Goal: Task Accomplishment & Management: Use online tool/utility

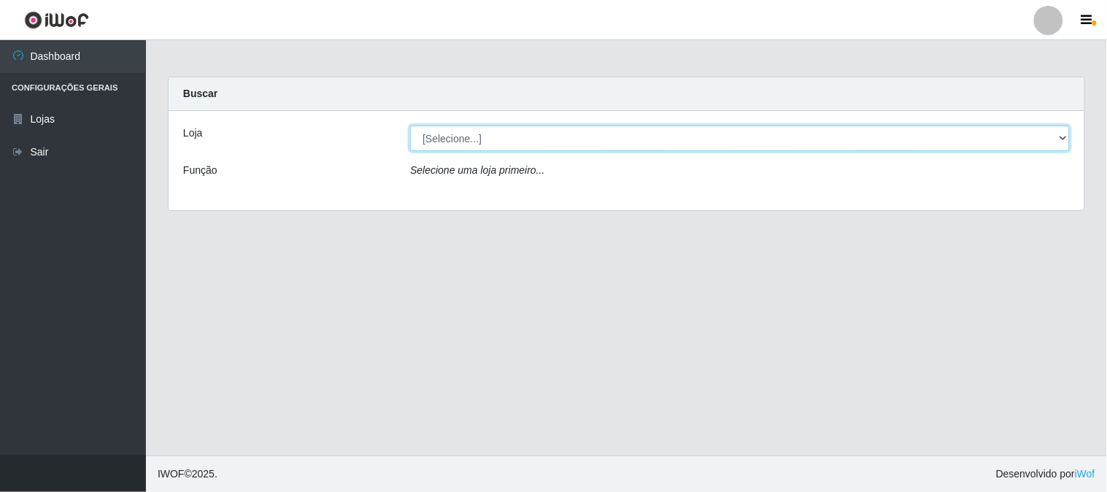
click at [1063, 139] on select "[Selecione...] Super Vilton" at bounding box center [740, 138] width 660 height 26
select select "379"
click at [410, 125] on select "[Selecione...] Super Vilton" at bounding box center [740, 138] width 660 height 26
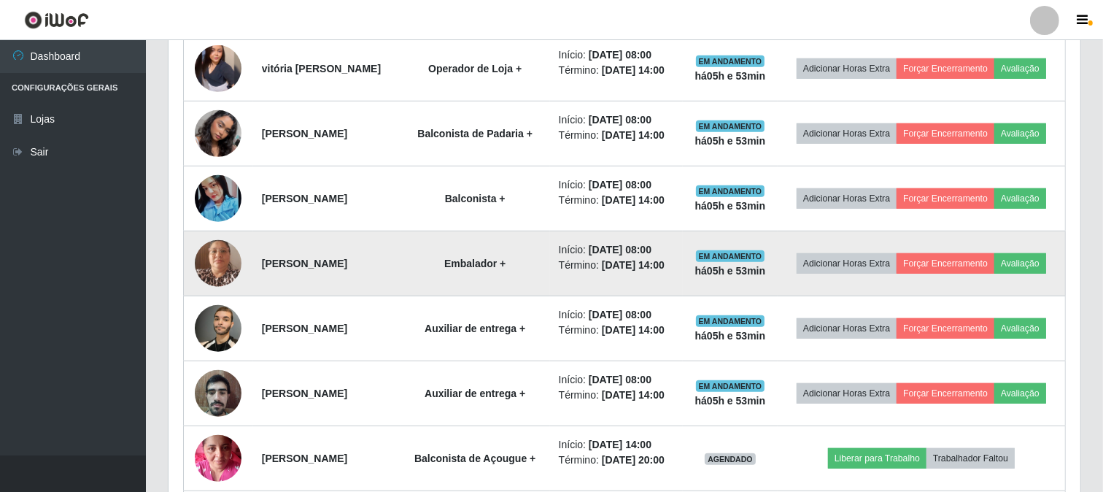
scroll to position [811, 0]
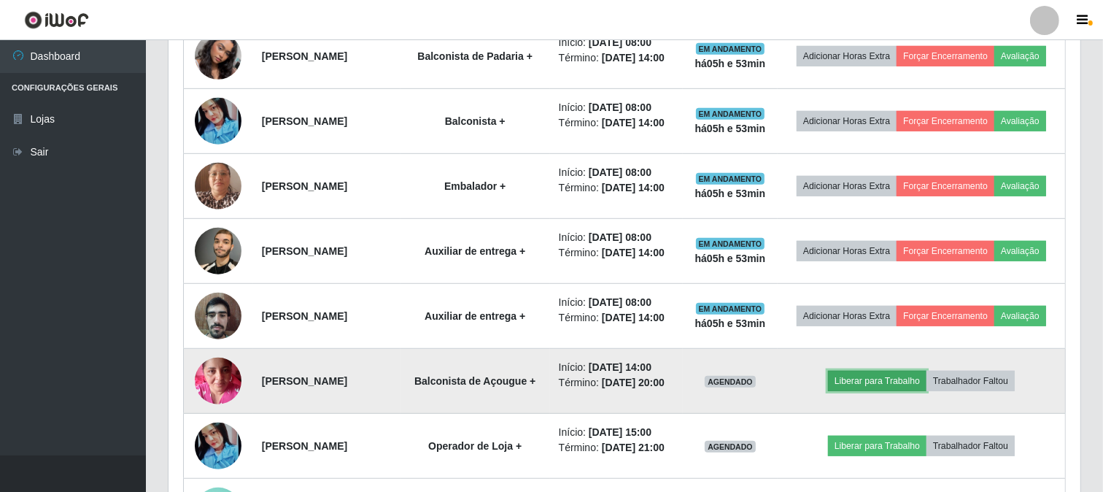
click at [903, 383] on button "Liberar para Trabalho" at bounding box center [877, 381] width 98 height 20
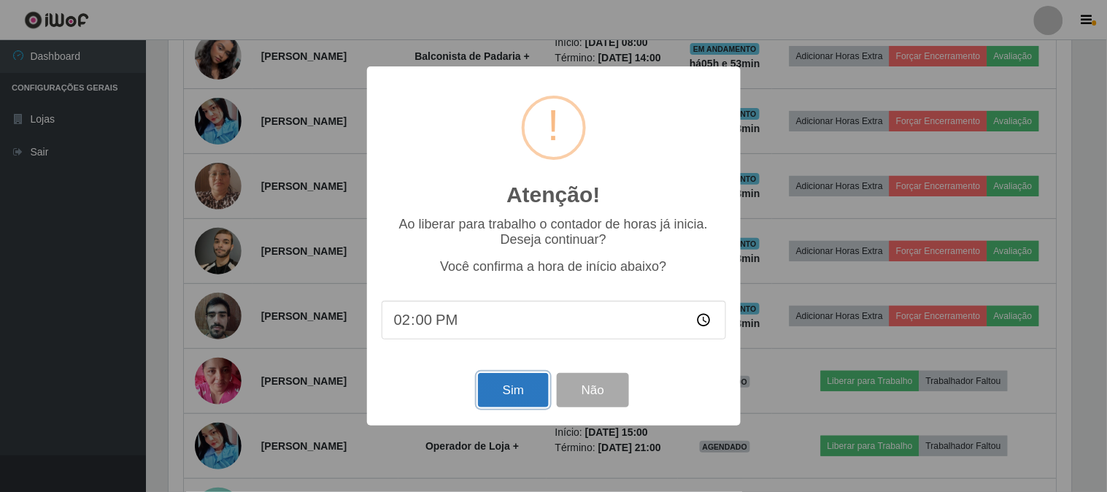
click at [499, 378] on button "Sim" at bounding box center [513, 390] width 71 height 34
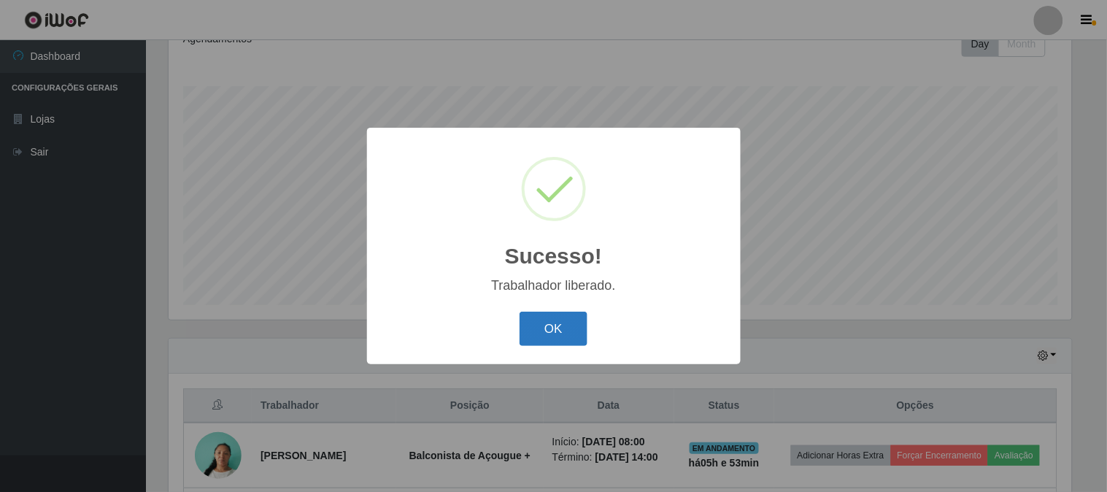
click at [537, 327] on button "OK" at bounding box center [553, 329] width 68 height 34
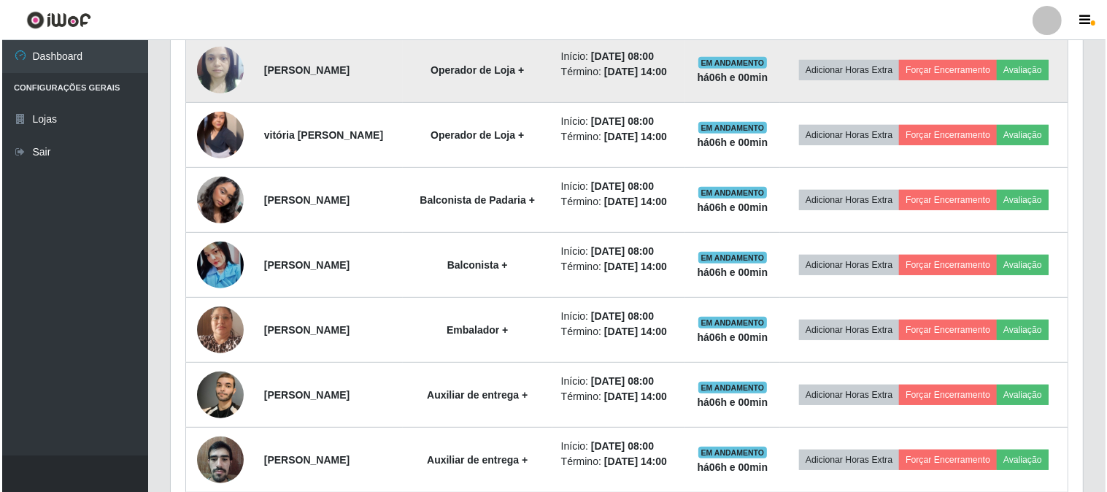
scroll to position [657, 0]
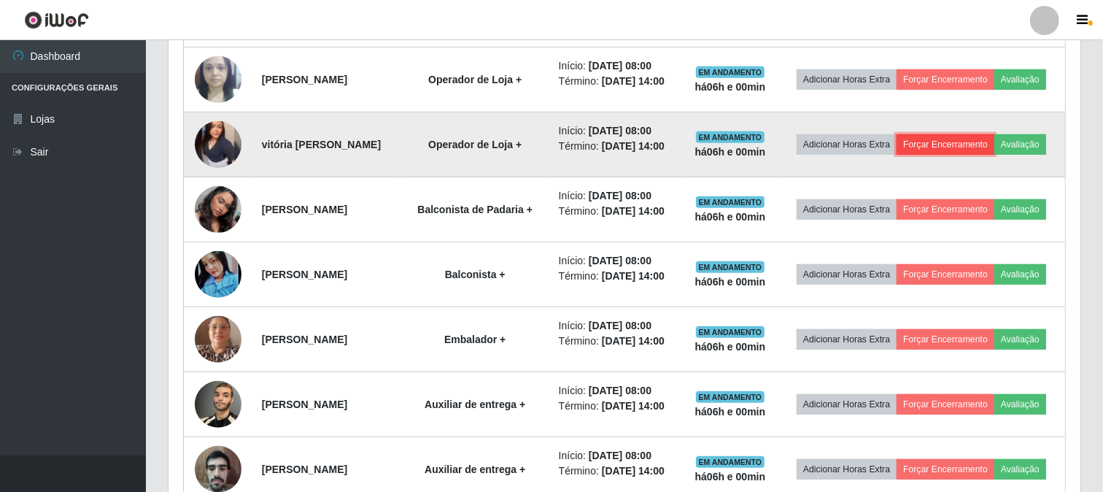
click at [937, 139] on button "Forçar Encerramento" at bounding box center [946, 144] width 98 height 20
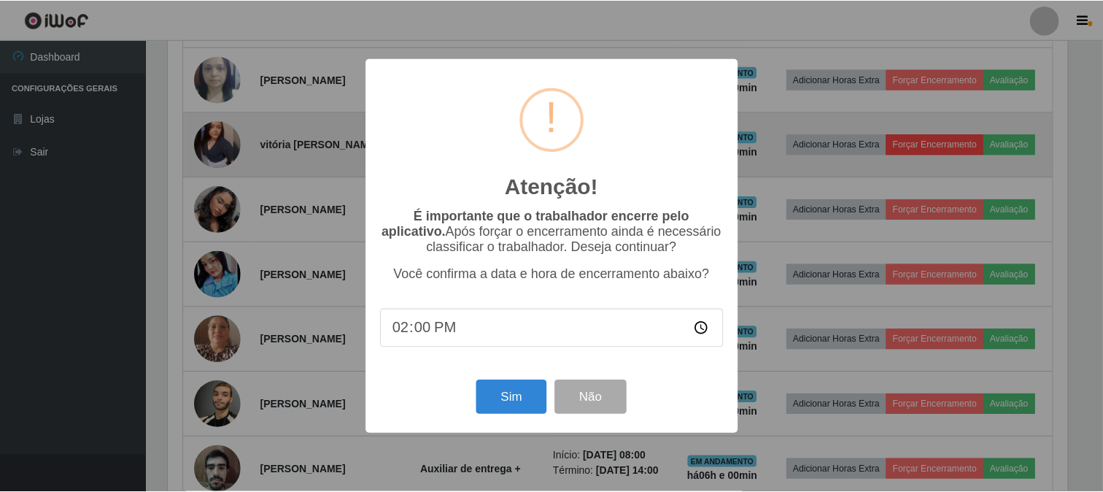
scroll to position [302, 902]
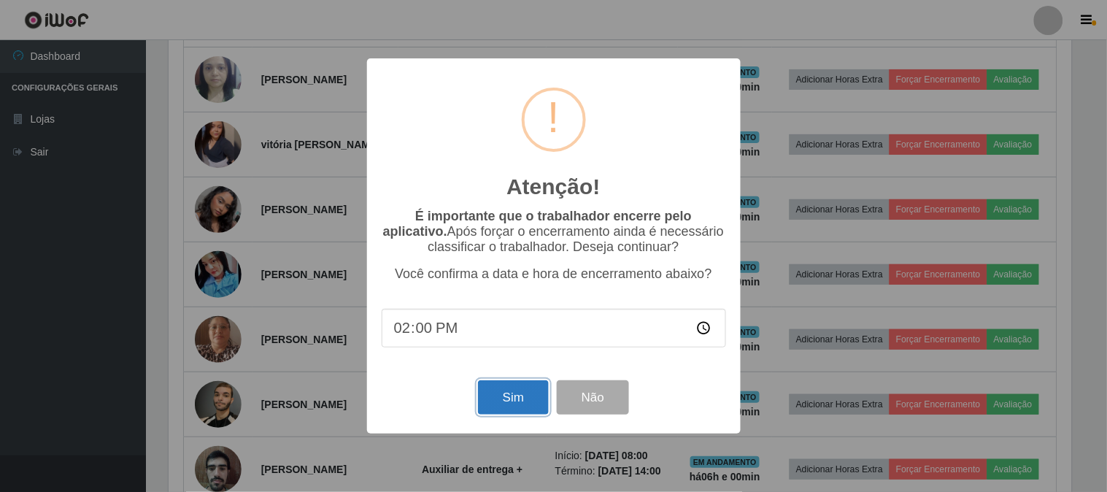
click at [507, 403] on button "Sim" at bounding box center [513, 397] width 71 height 34
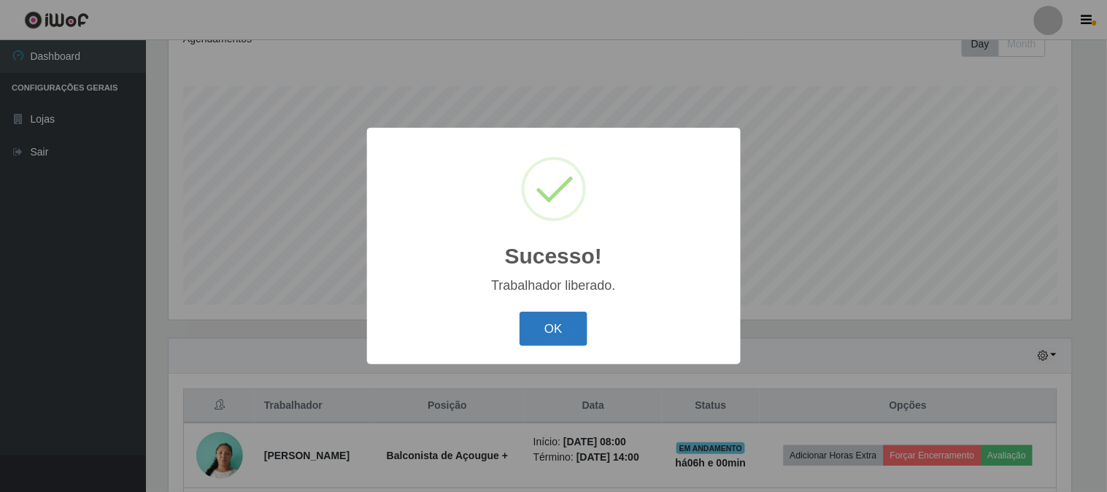
click at [560, 329] on button "OK" at bounding box center [553, 329] width 68 height 34
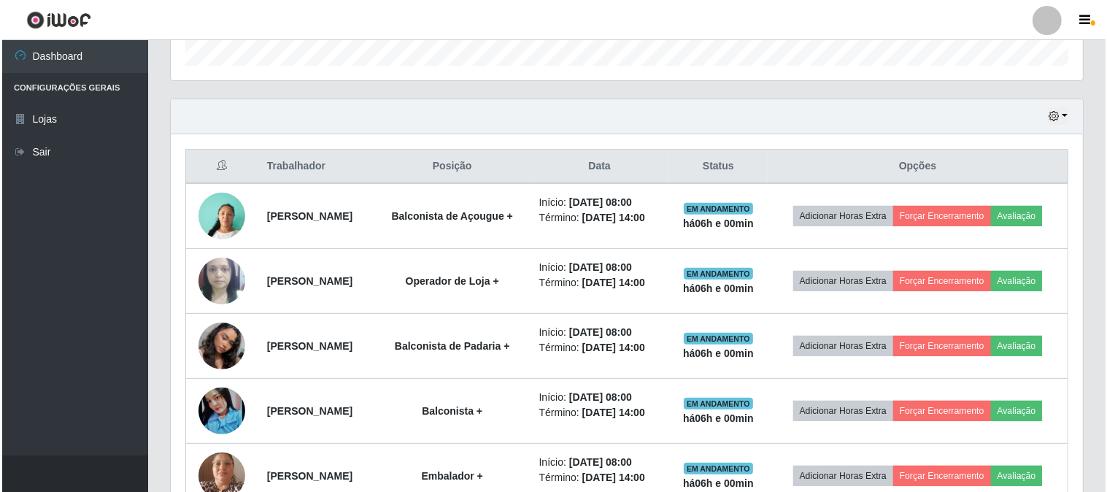
scroll to position [460, 0]
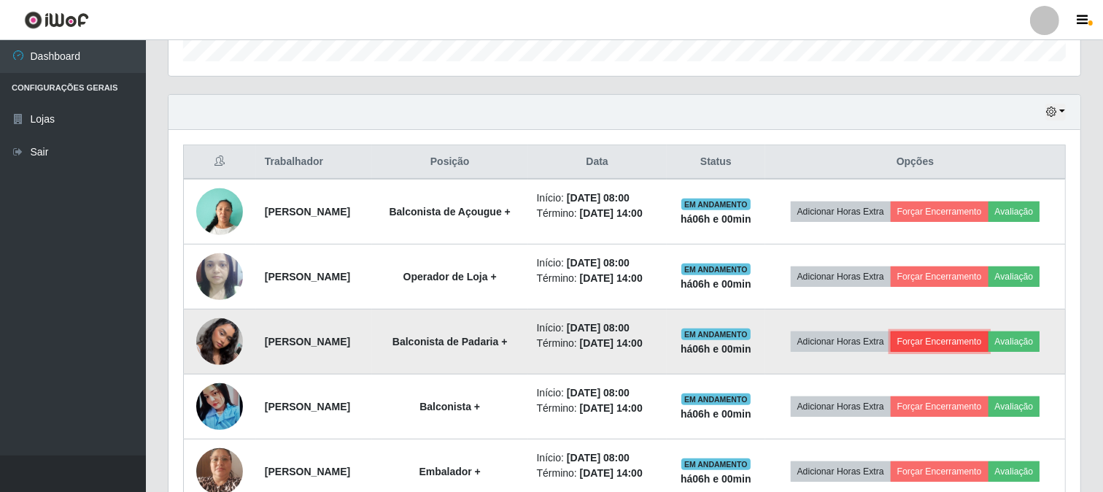
click at [951, 344] on button "Forçar Encerramento" at bounding box center [940, 341] width 98 height 20
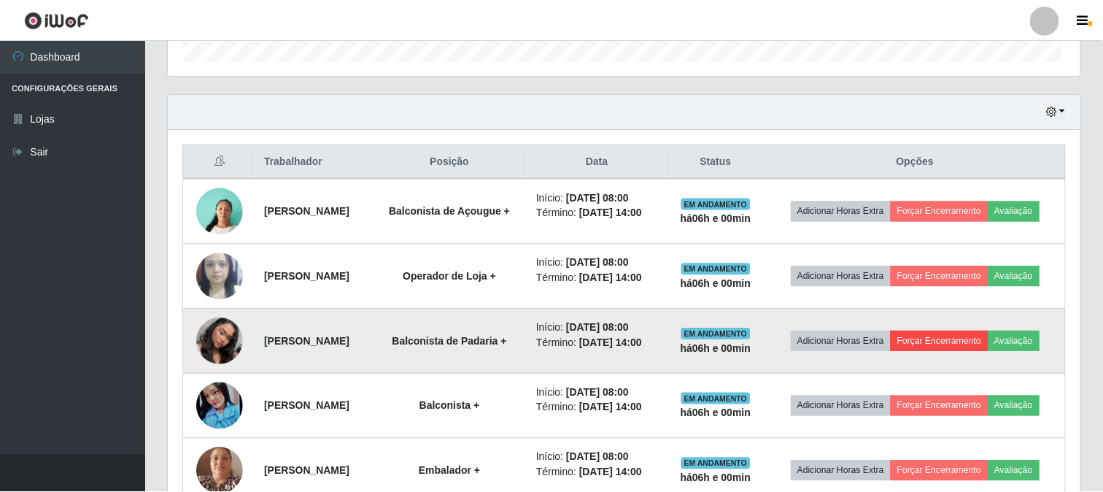
scroll to position [302, 902]
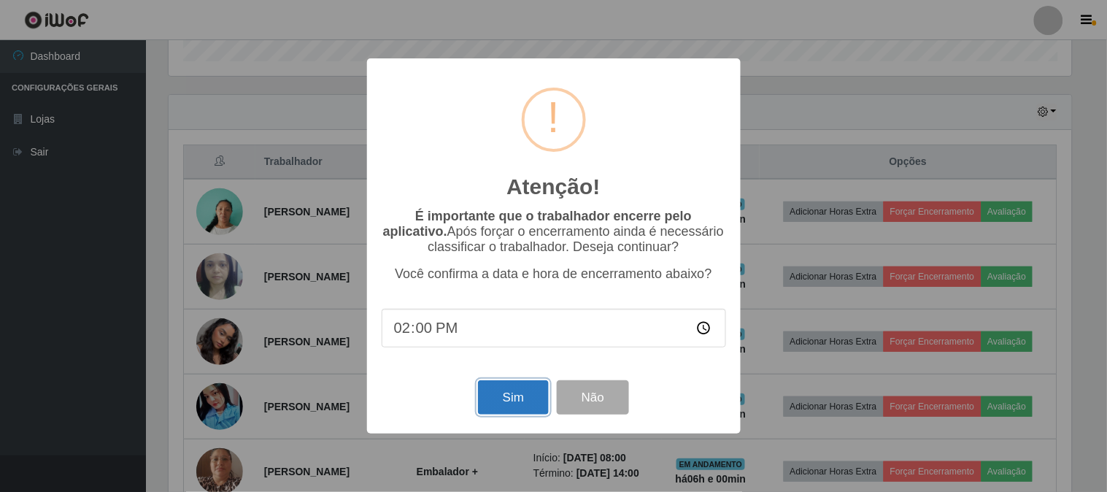
click at [541, 401] on button "Sim" at bounding box center [513, 397] width 71 height 34
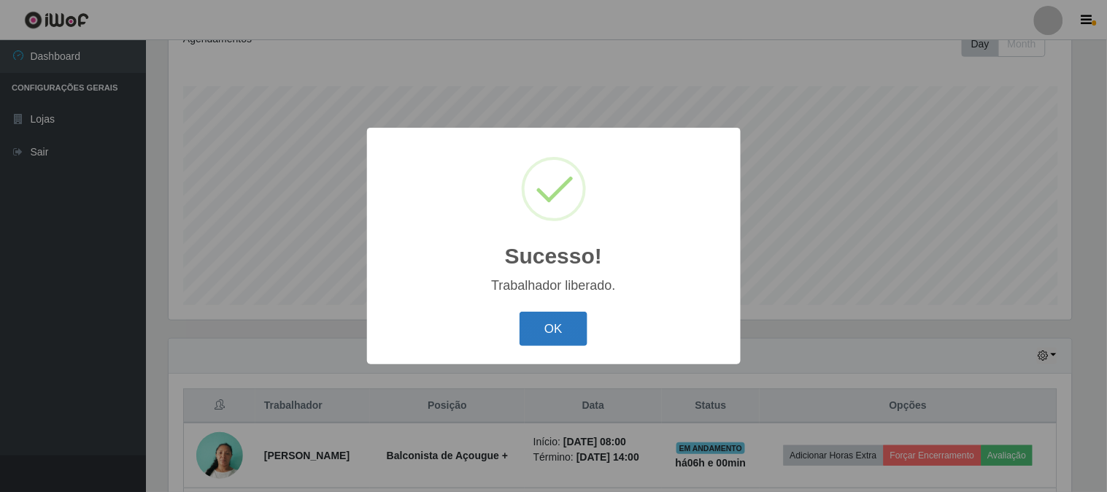
click at [557, 341] on button "OK" at bounding box center [553, 329] width 68 height 34
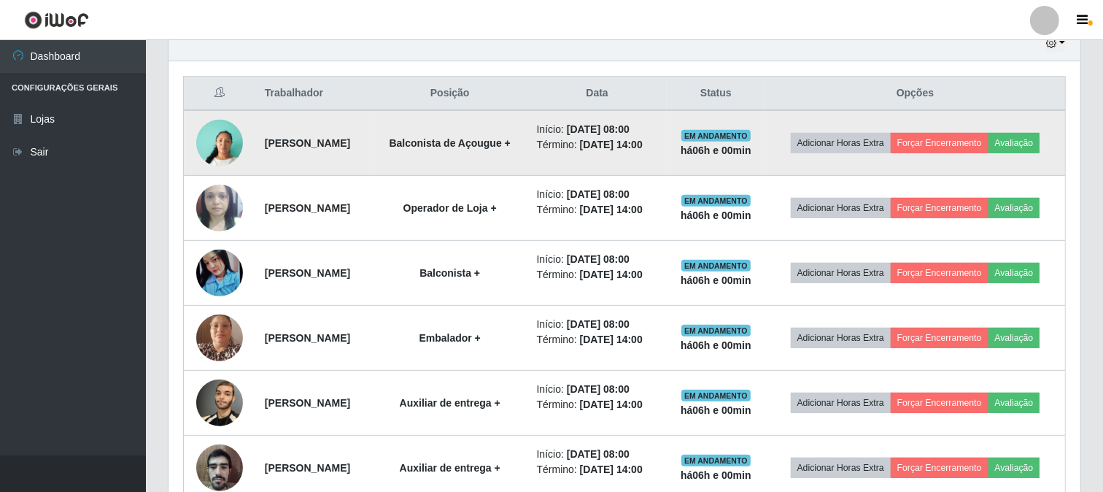
scroll to position [541, 0]
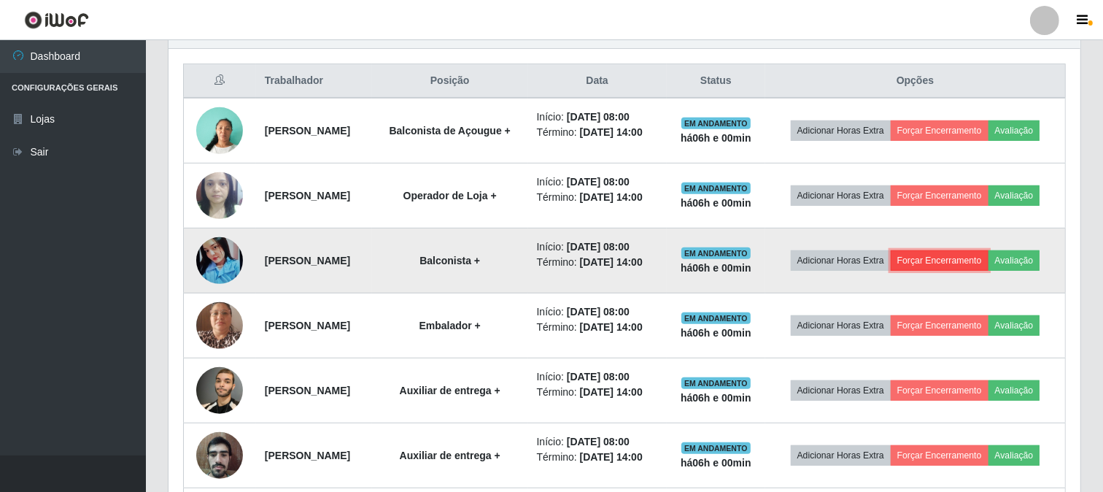
click at [936, 252] on button "Forçar Encerramento" at bounding box center [940, 260] width 98 height 20
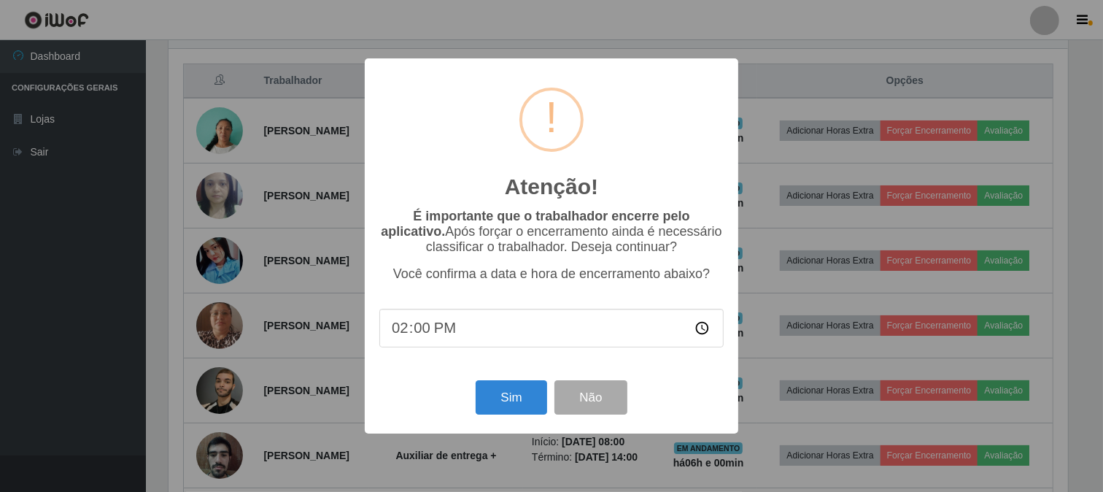
scroll to position [302, 902]
click at [506, 395] on button "Sim" at bounding box center [513, 397] width 71 height 34
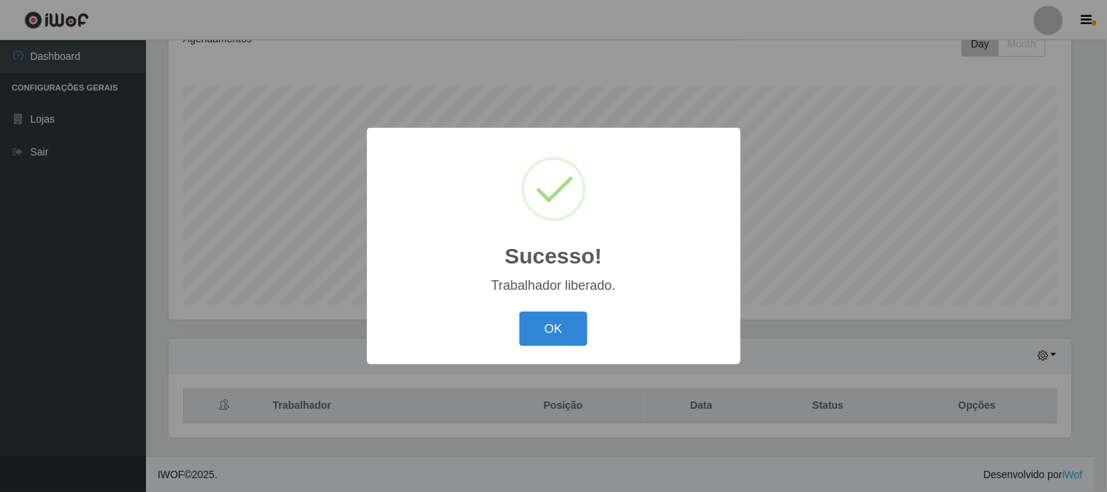
scroll to position [0, 0]
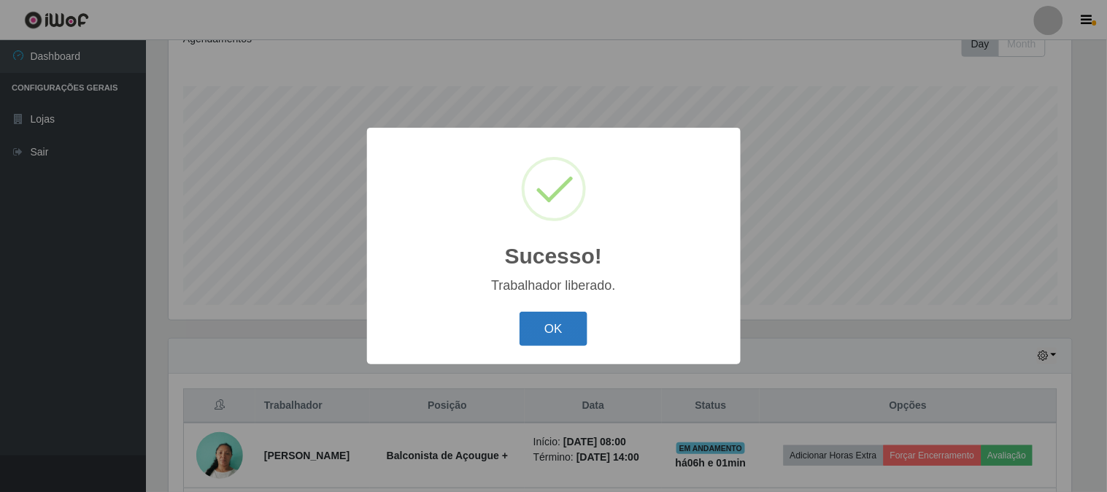
click at [558, 330] on button "OK" at bounding box center [553, 329] width 68 height 34
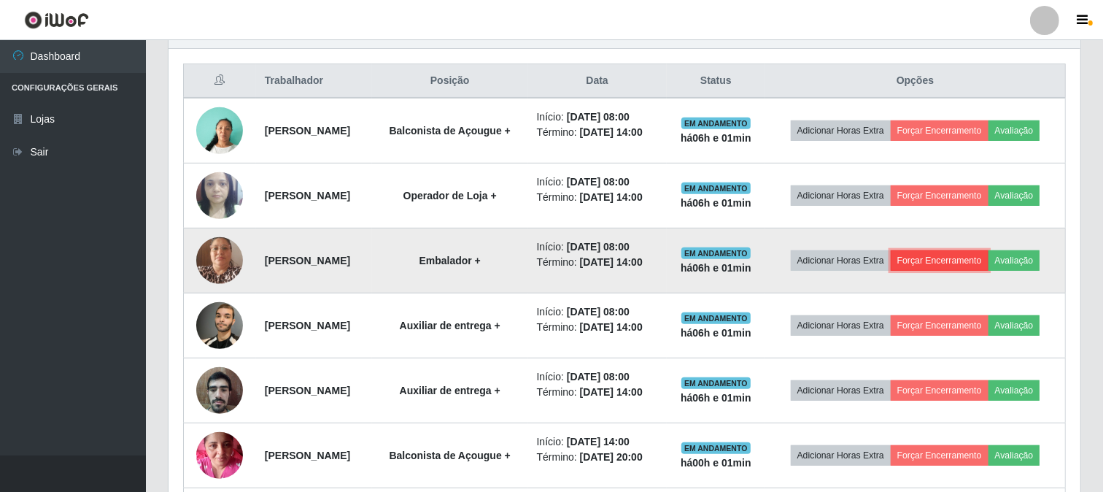
click at [963, 266] on button "Forçar Encerramento" at bounding box center [940, 260] width 98 height 20
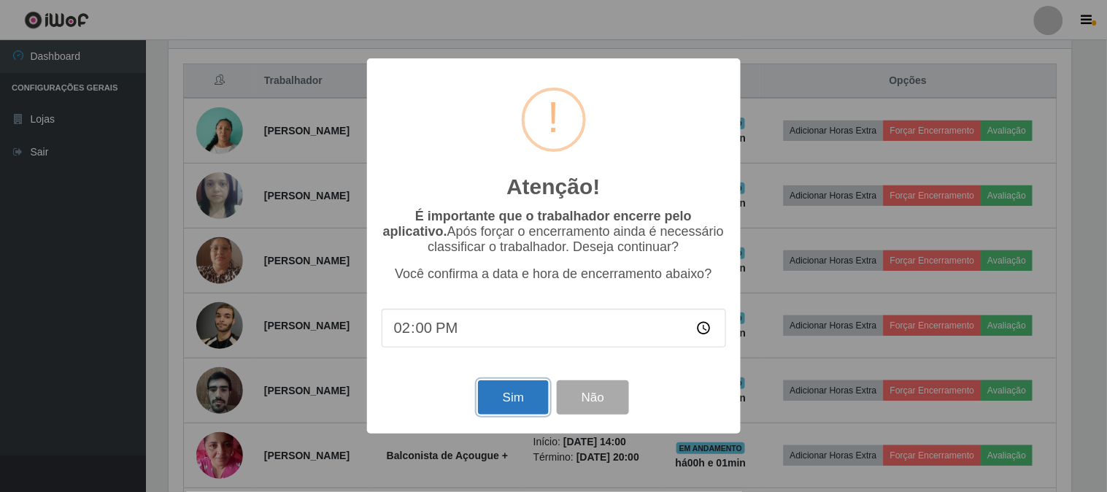
click at [509, 383] on button "Sim" at bounding box center [513, 397] width 71 height 34
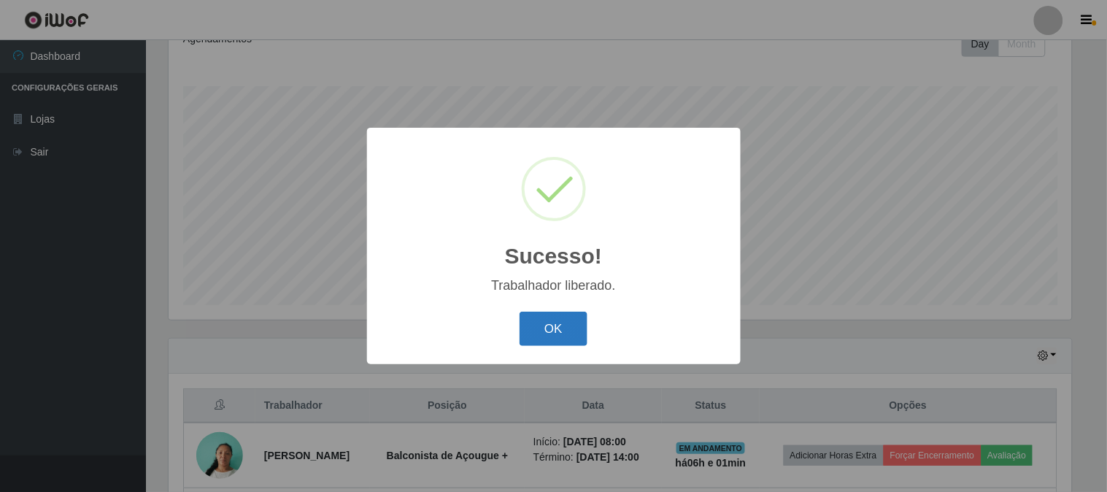
click at [549, 324] on button "OK" at bounding box center [553, 329] width 68 height 34
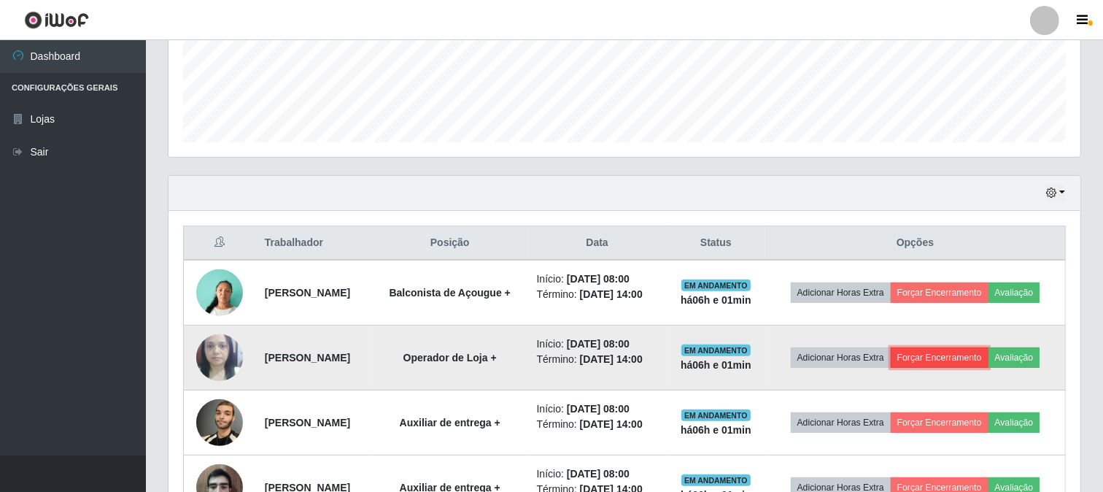
click at [956, 360] on button "Forçar Encerramento" at bounding box center [940, 357] width 98 height 20
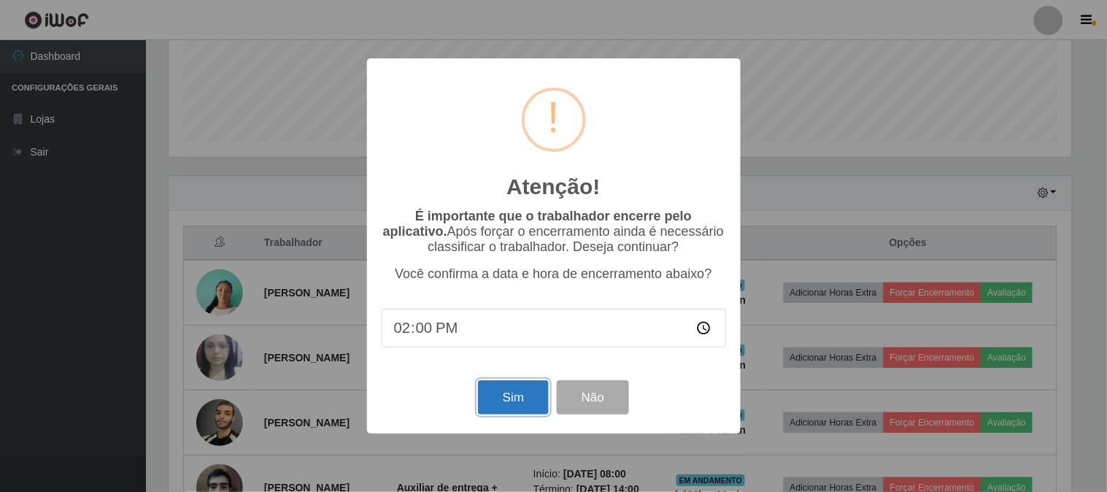
click at [516, 399] on button "Sim" at bounding box center [513, 397] width 71 height 34
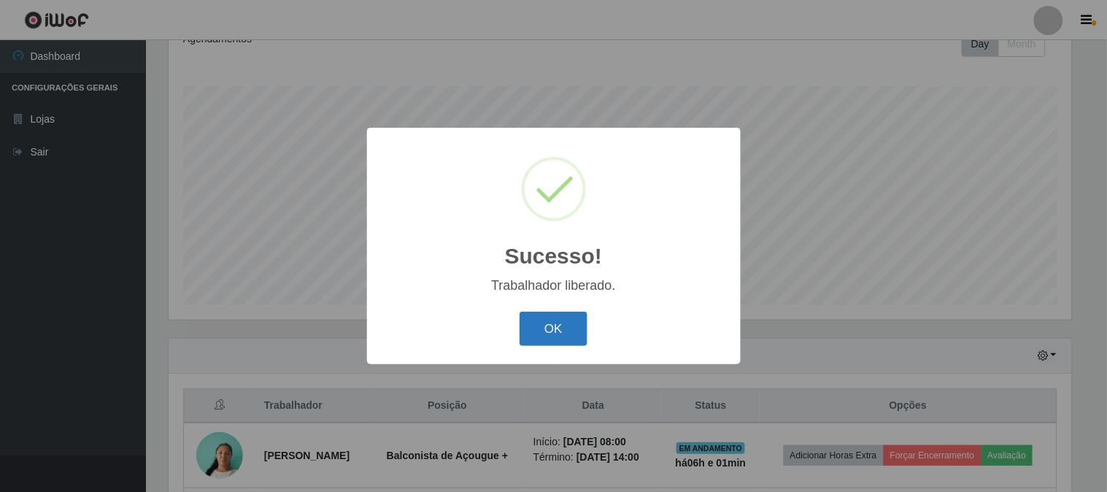
click at [569, 326] on button "OK" at bounding box center [553, 329] width 68 height 34
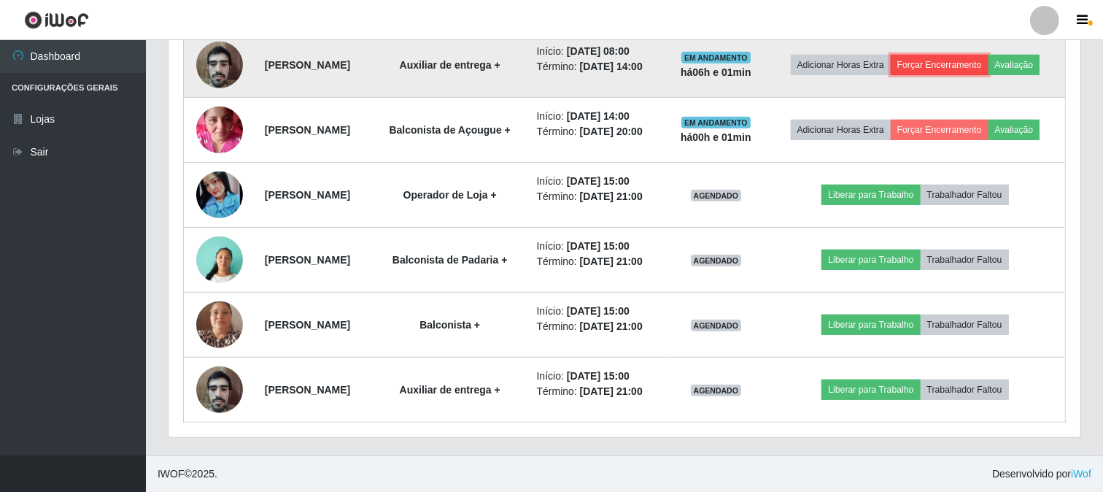
click at [964, 56] on button "Forçar Encerramento" at bounding box center [940, 65] width 98 height 20
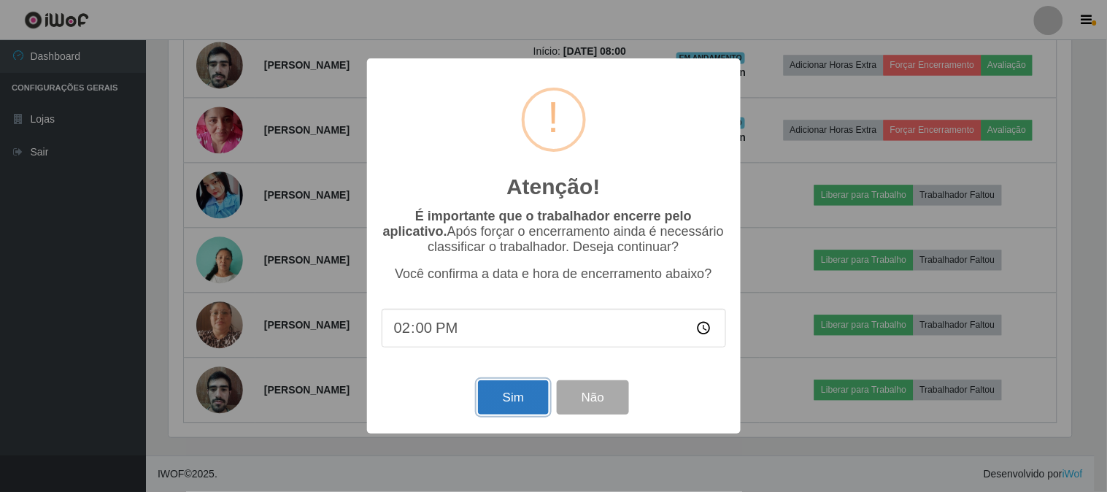
click at [514, 390] on button "Sim" at bounding box center [513, 397] width 71 height 34
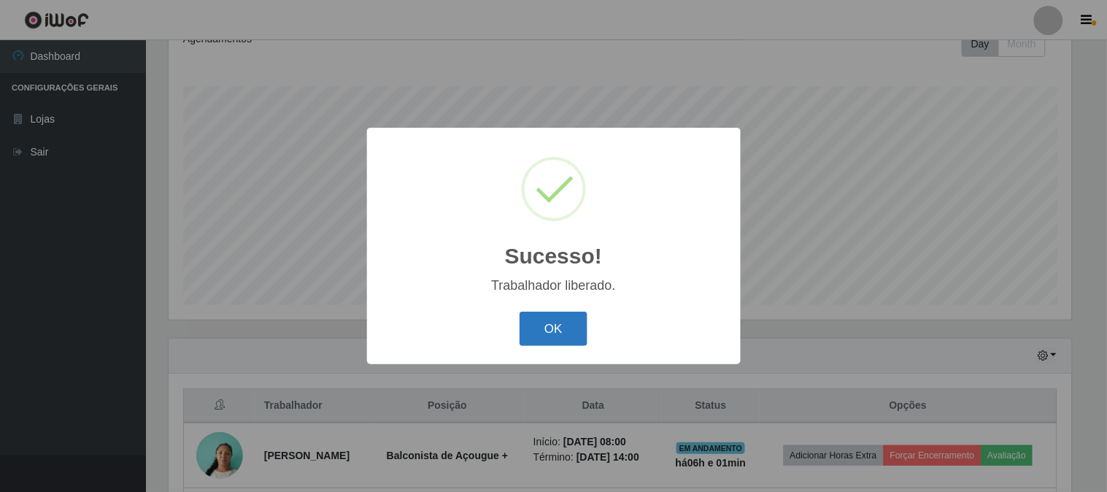
click at [557, 330] on button "OK" at bounding box center [553, 329] width 68 height 34
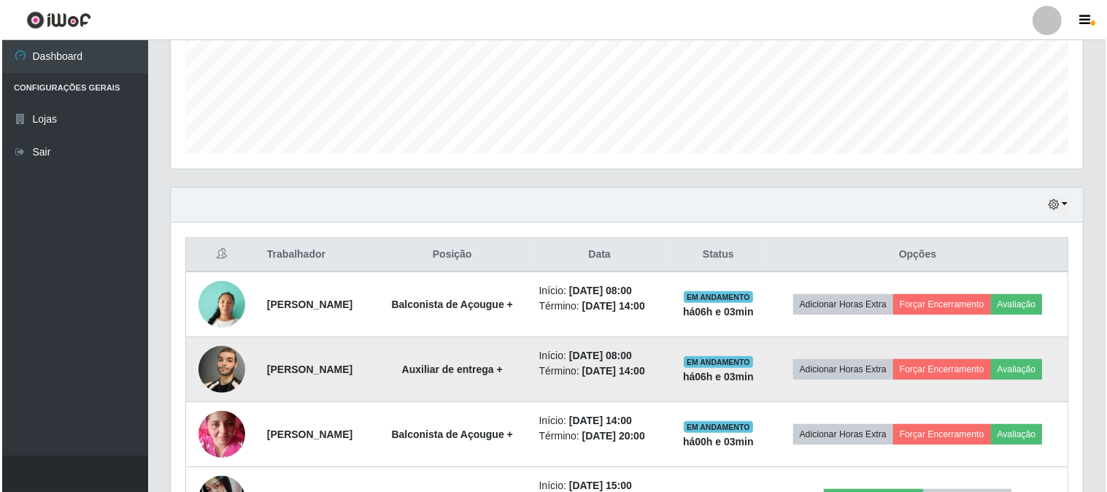
scroll to position [460, 0]
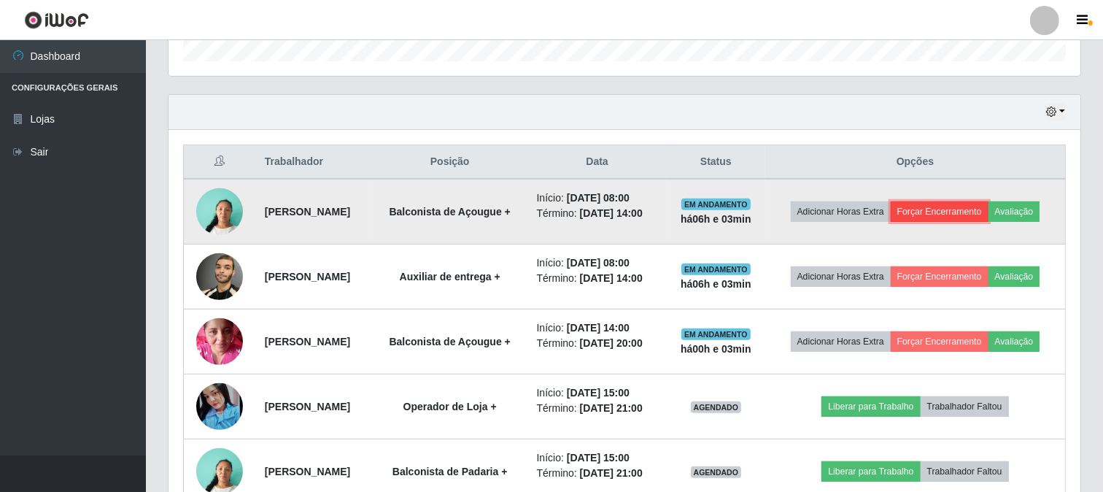
click at [945, 205] on button "Forçar Encerramento" at bounding box center [940, 211] width 98 height 20
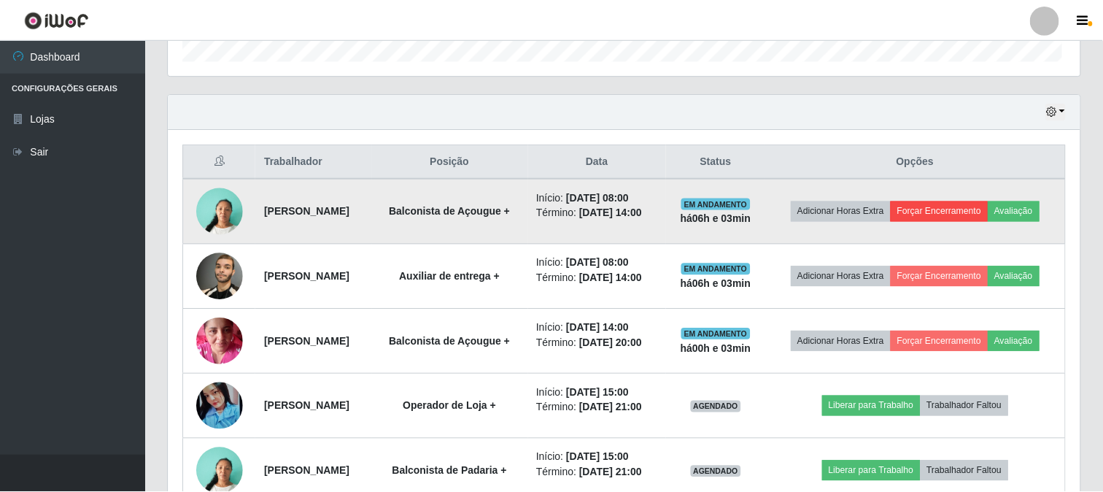
scroll to position [302, 902]
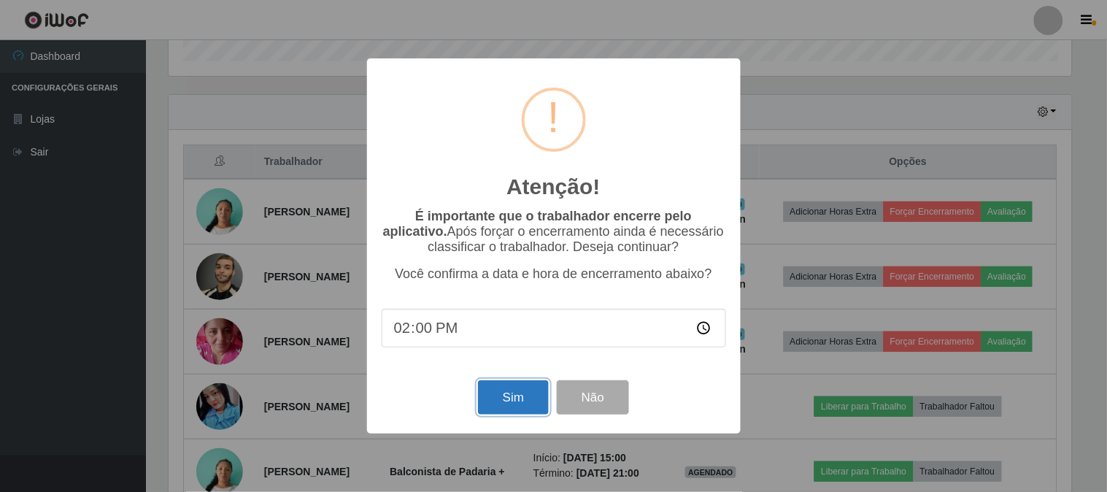
click at [516, 383] on button "Sim" at bounding box center [513, 397] width 71 height 34
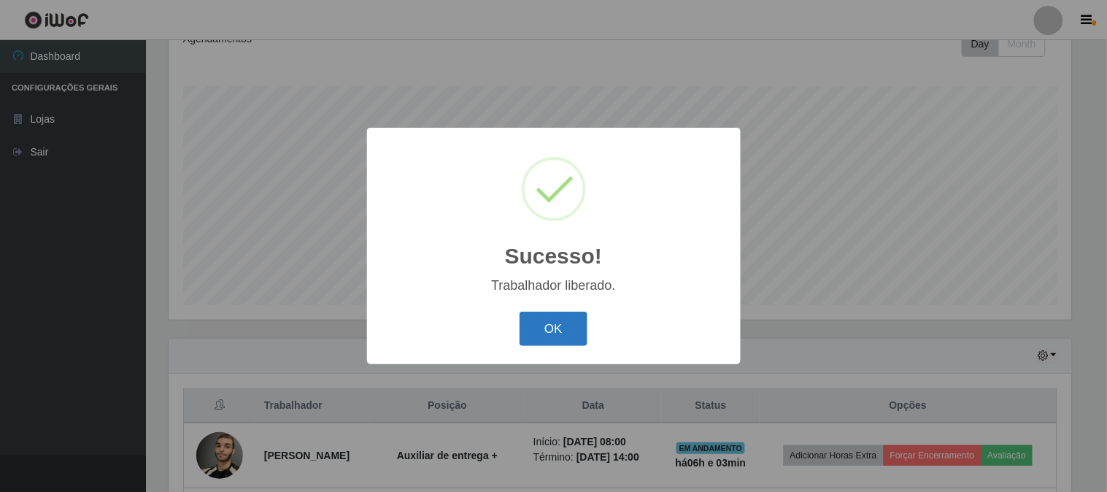
click at [552, 325] on button "OK" at bounding box center [553, 329] width 68 height 34
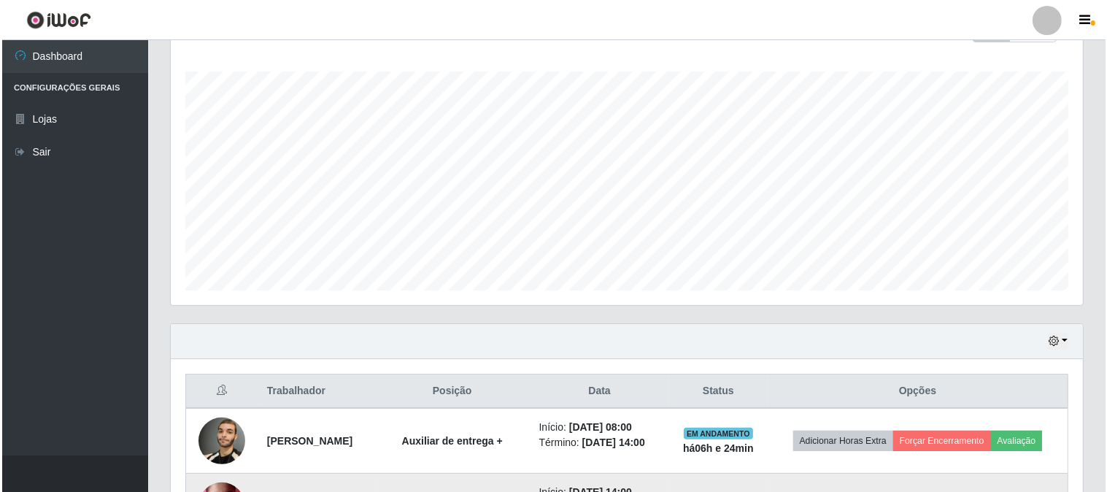
scroll to position [460, 0]
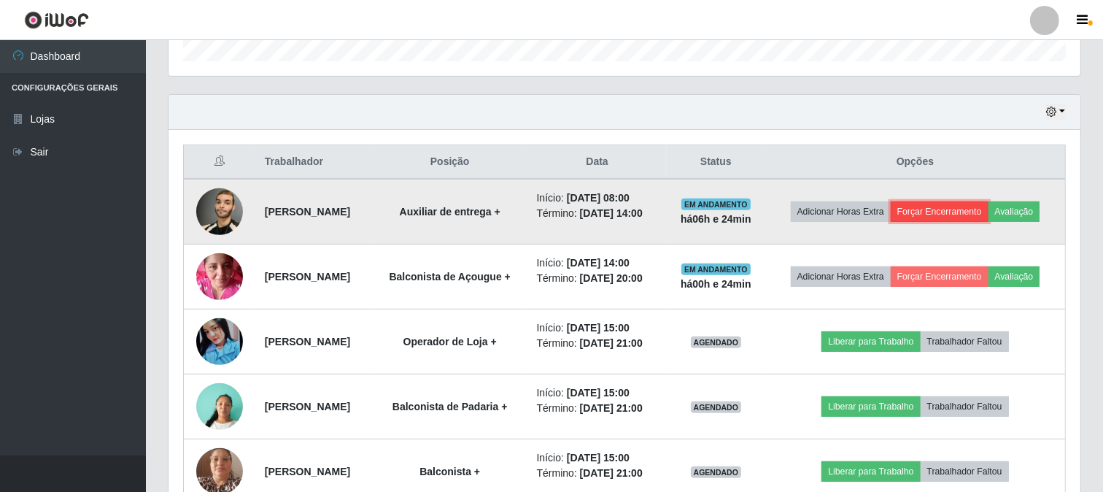
click at [962, 208] on button "Forçar Encerramento" at bounding box center [940, 211] width 98 height 20
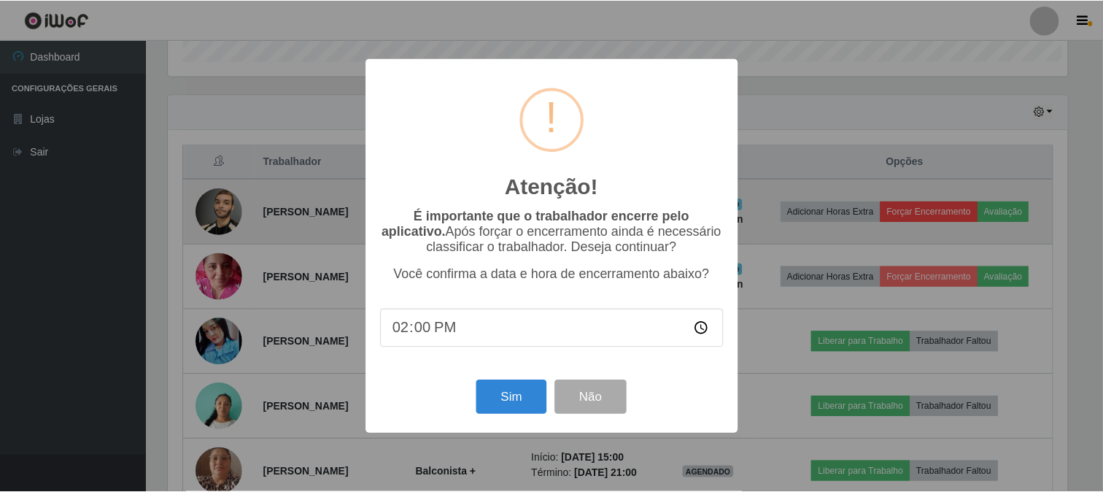
scroll to position [302, 902]
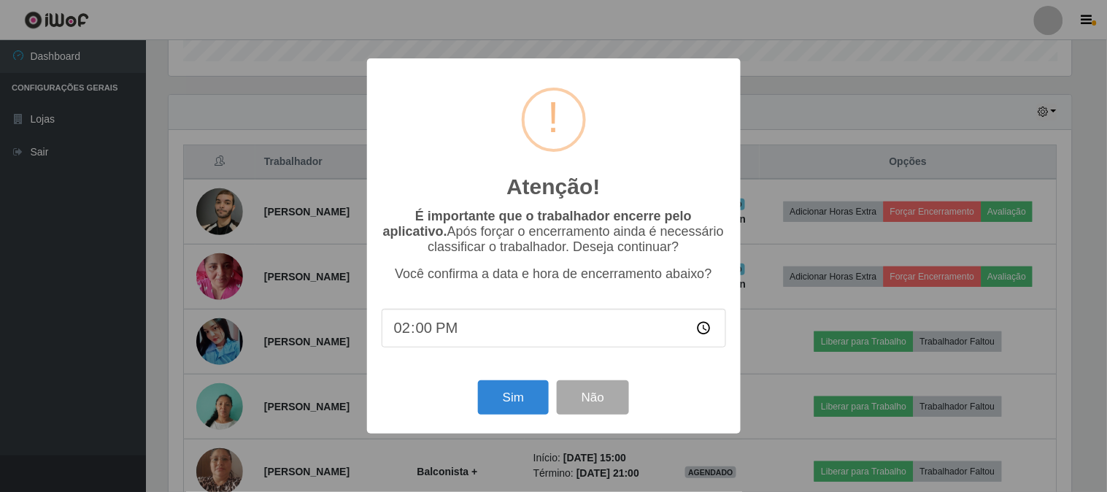
click at [426, 329] on input "14:00" at bounding box center [554, 328] width 344 height 39
type input "14:24"
click at [523, 395] on button "Sim" at bounding box center [513, 397] width 71 height 34
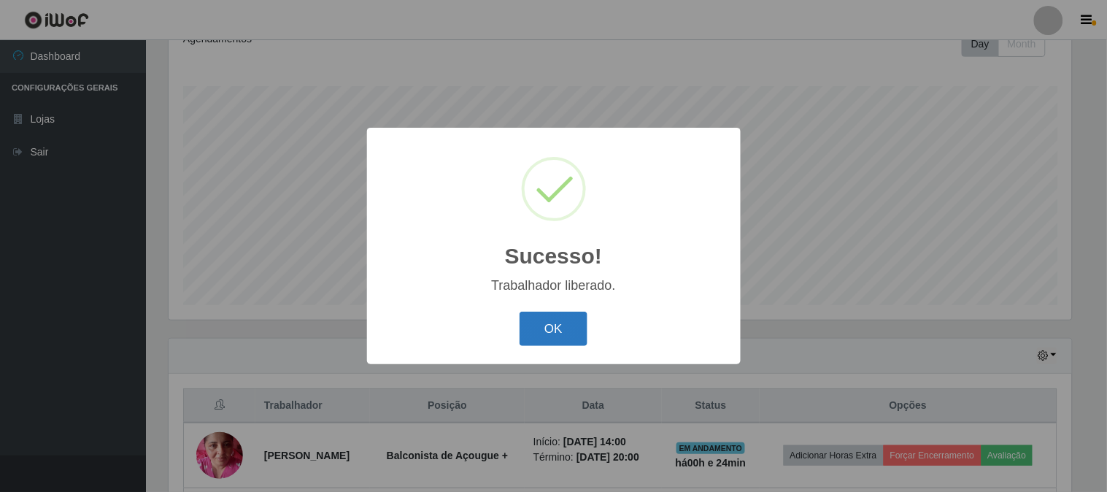
click at [580, 325] on button "OK" at bounding box center [553, 329] width 68 height 34
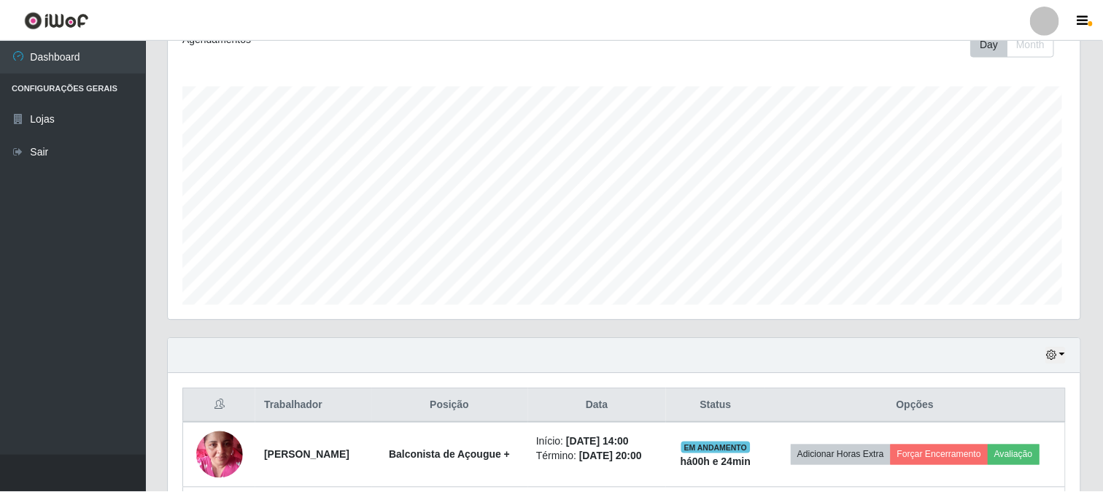
scroll to position [302, 912]
